Goal: Browse casually

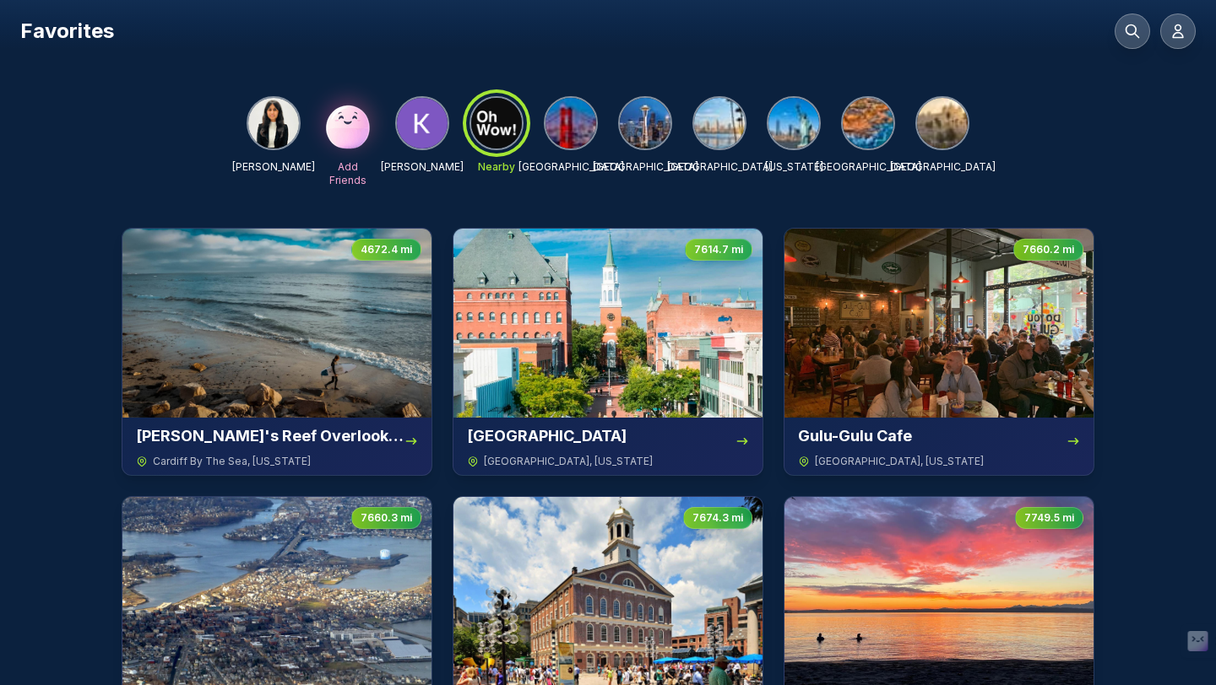
click at [578, 129] on img at bounding box center [570, 123] width 51 height 51
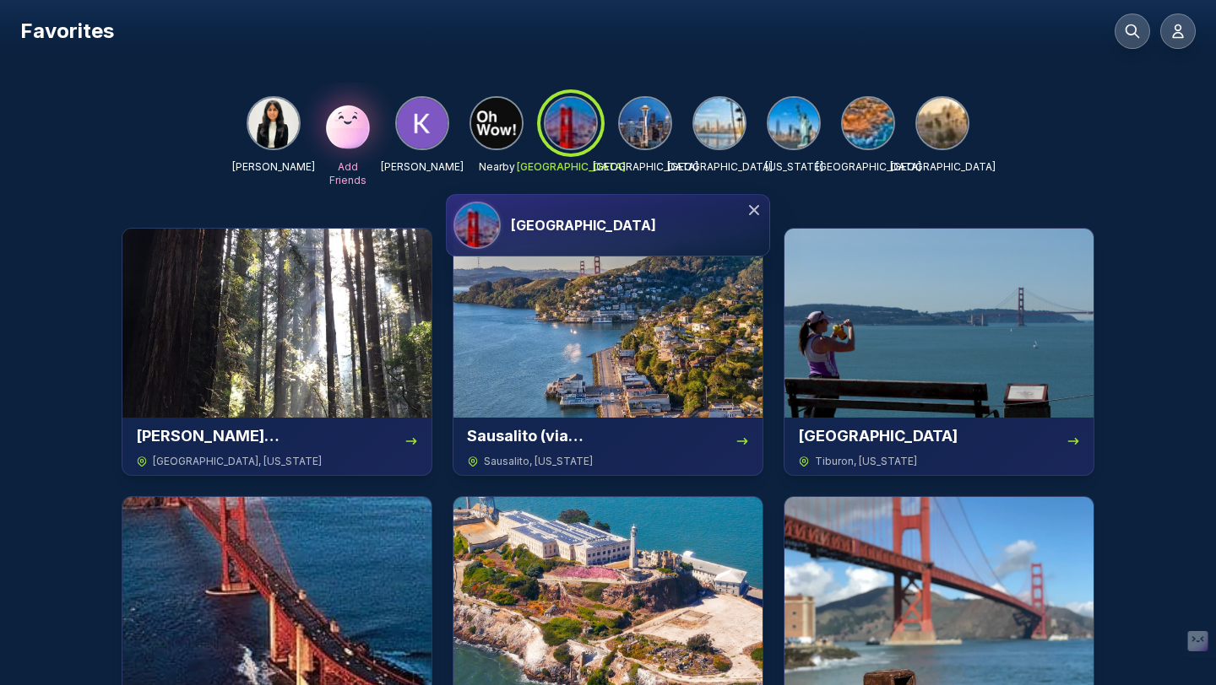
click at [748, 214] on icon at bounding box center [753, 210] width 17 height 17
